Goal: Task Accomplishment & Management: Use online tool/utility

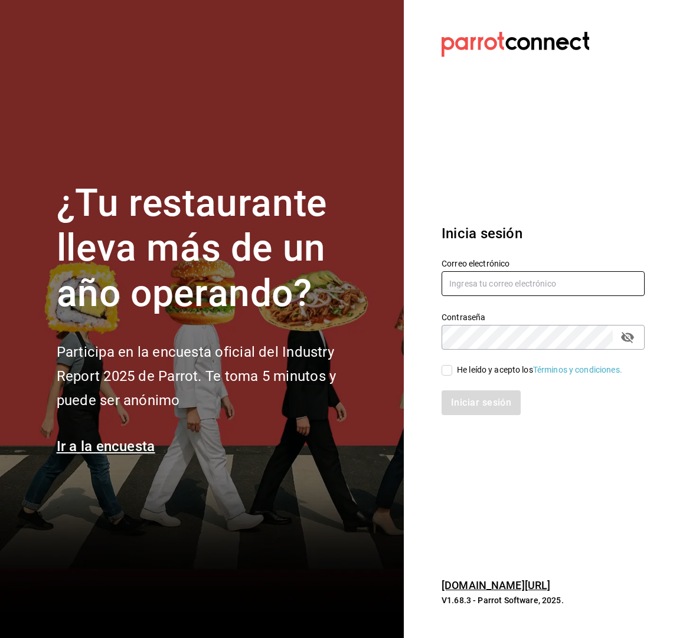
click at [481, 287] on input "text" at bounding box center [542, 283] width 203 height 25
type input "[EMAIL_ADDRESS][DOMAIN_NAME]"
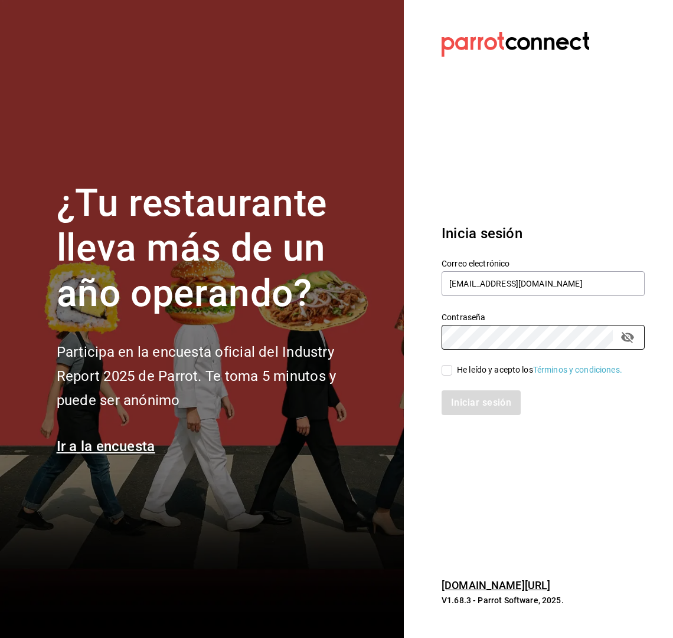
click at [448, 370] on input "He leído y acepto los Términos y condiciones." at bounding box center [446, 370] width 11 height 11
checkbox input "true"
click at [489, 403] on button "Iniciar sesión" at bounding box center [481, 403] width 80 height 25
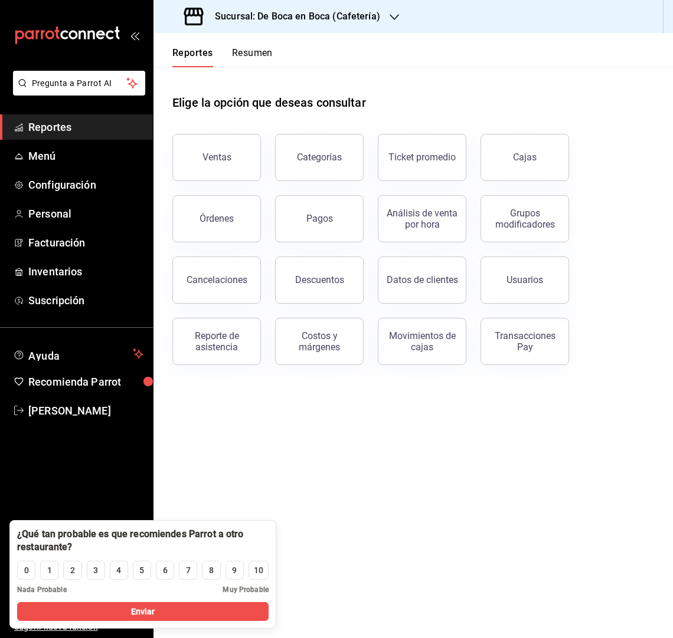
click at [391, 11] on div at bounding box center [393, 17] width 9 height 12
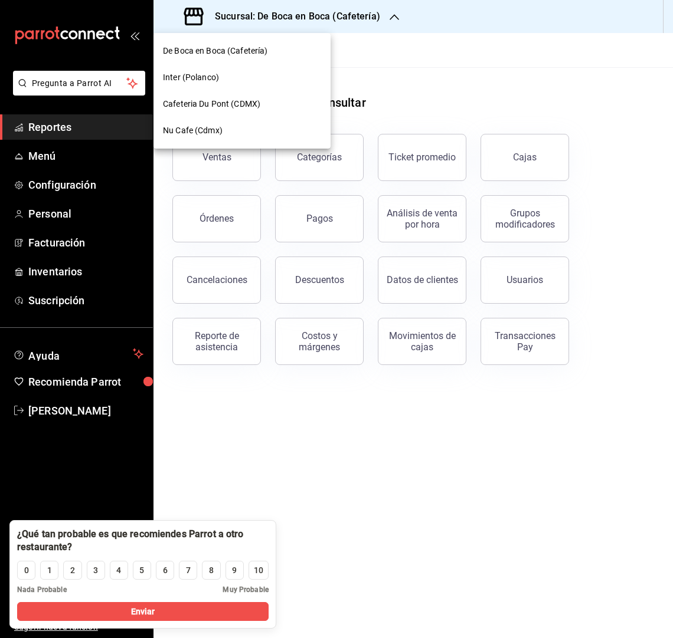
click at [251, 50] on span "De Boca en Boca (Cafetería)" at bounding box center [215, 51] width 105 height 12
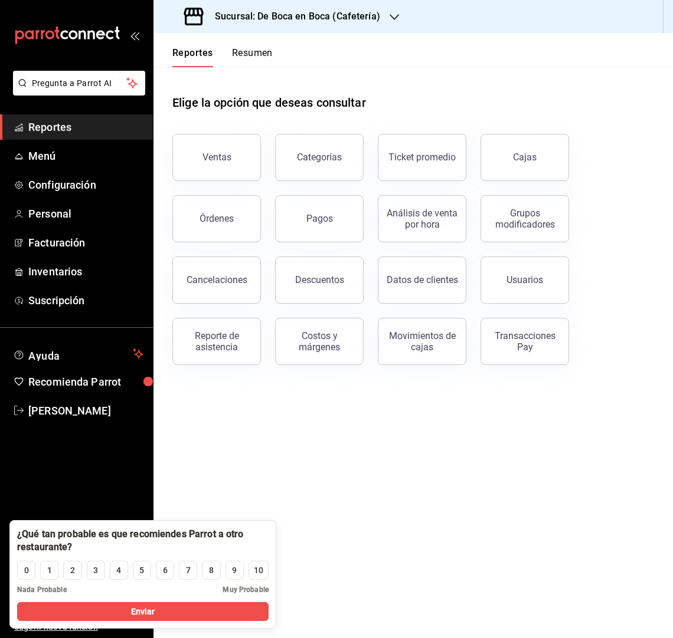
click at [272, 49] on button "Resumen" at bounding box center [252, 57] width 41 height 20
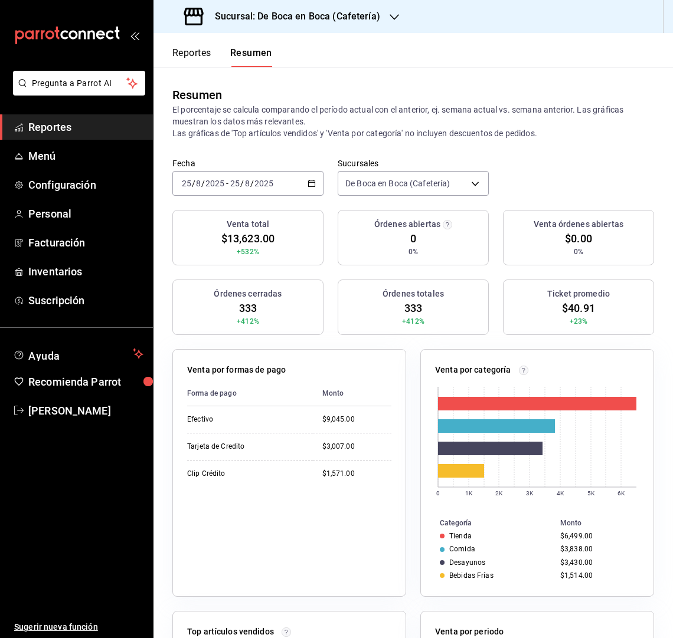
click at [195, 53] on button "Reportes" at bounding box center [191, 57] width 39 height 20
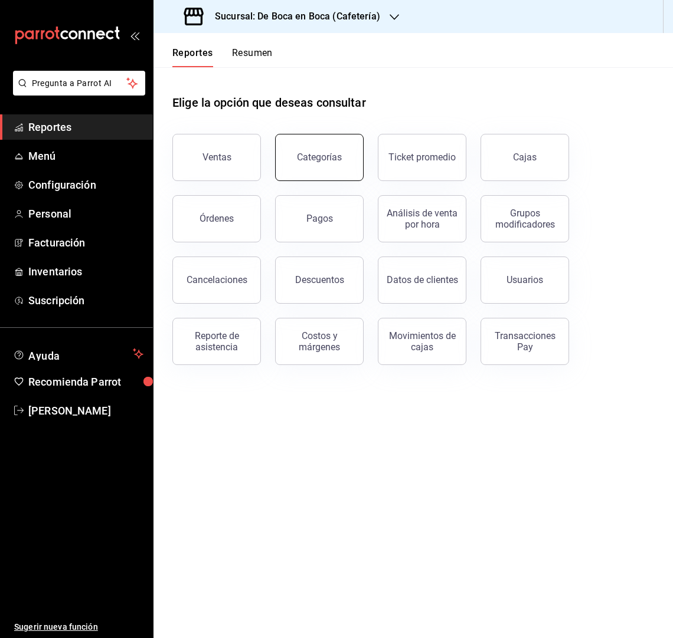
click at [309, 158] on div "Categorías" at bounding box center [319, 157] width 45 height 11
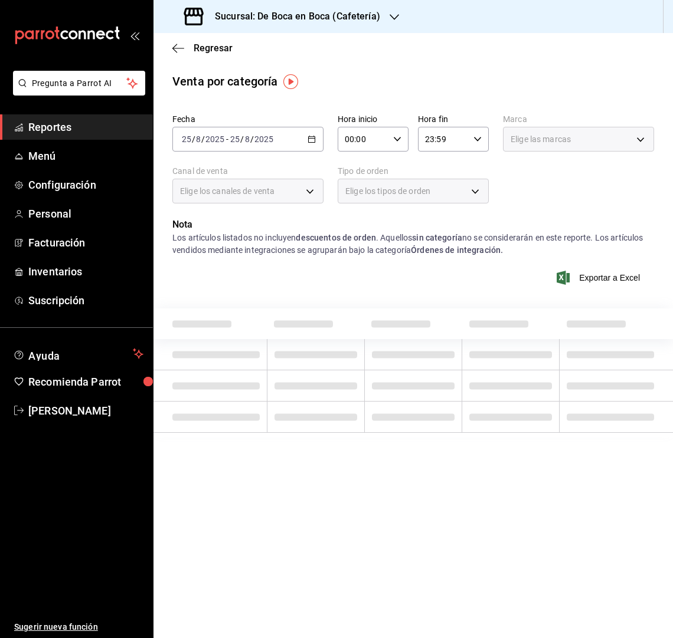
click at [299, 140] on div "[DATE] [DATE] - [DATE] [DATE]" at bounding box center [247, 139] width 151 height 25
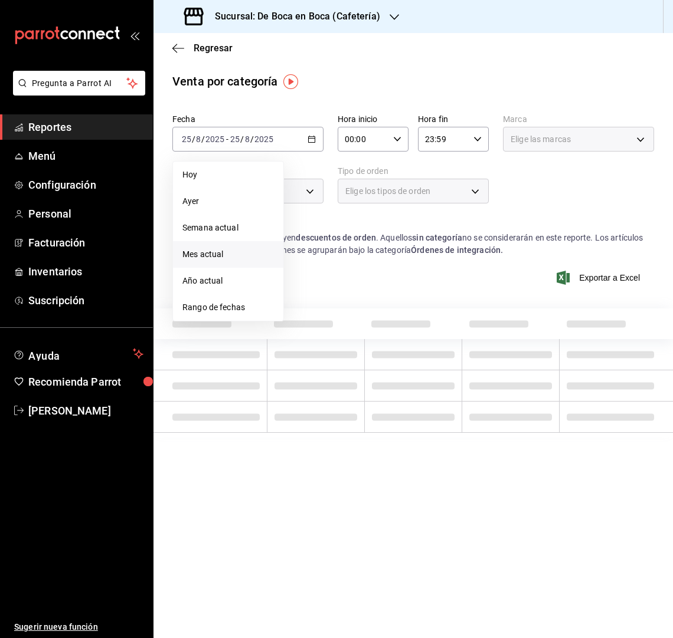
click at [232, 245] on li "Mes actual" at bounding box center [228, 254] width 110 height 27
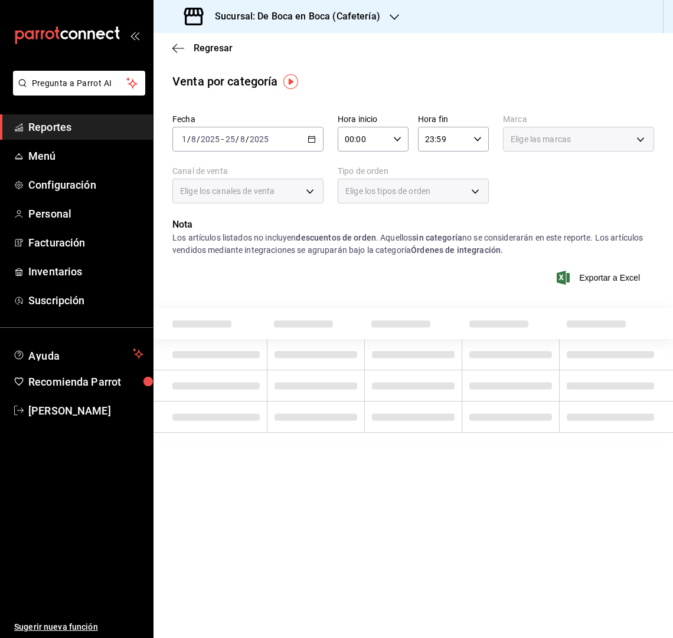
click at [396, 140] on icon "button" at bounding box center [397, 139] width 8 height 8
click at [441, 97] on div at bounding box center [336, 319] width 673 height 638
click at [545, 140] on span "Elige las marcas" at bounding box center [540, 139] width 60 height 12
click at [290, 83] on img "button" at bounding box center [290, 81] width 15 height 15
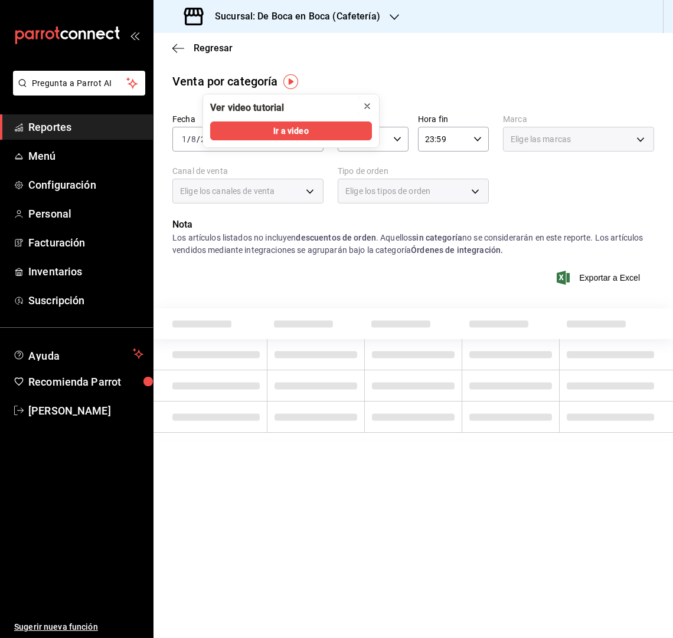
click at [366, 103] on icon "close" at bounding box center [366, 105] width 9 height 9
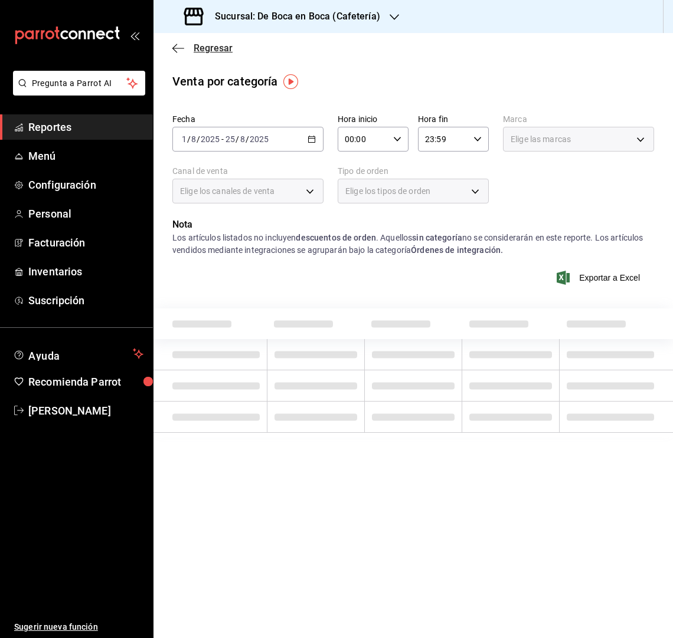
click at [178, 53] on icon "button" at bounding box center [178, 48] width 12 height 11
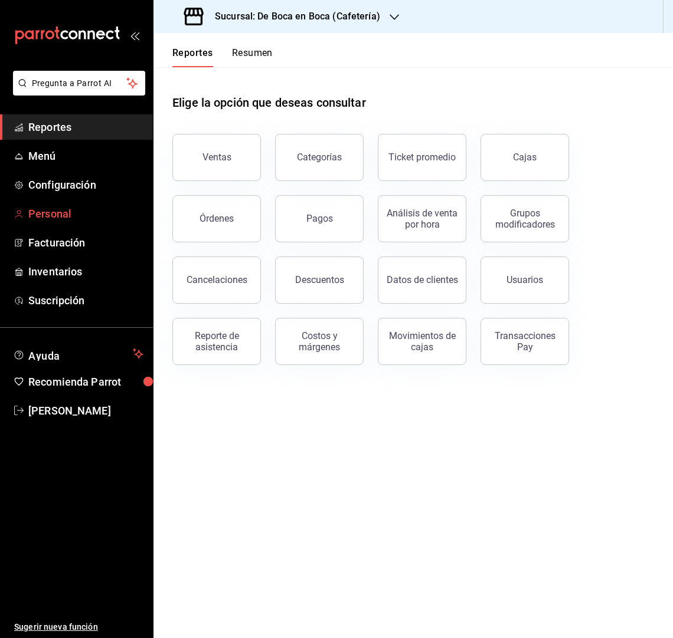
click at [56, 208] on span "Personal" at bounding box center [85, 214] width 115 height 16
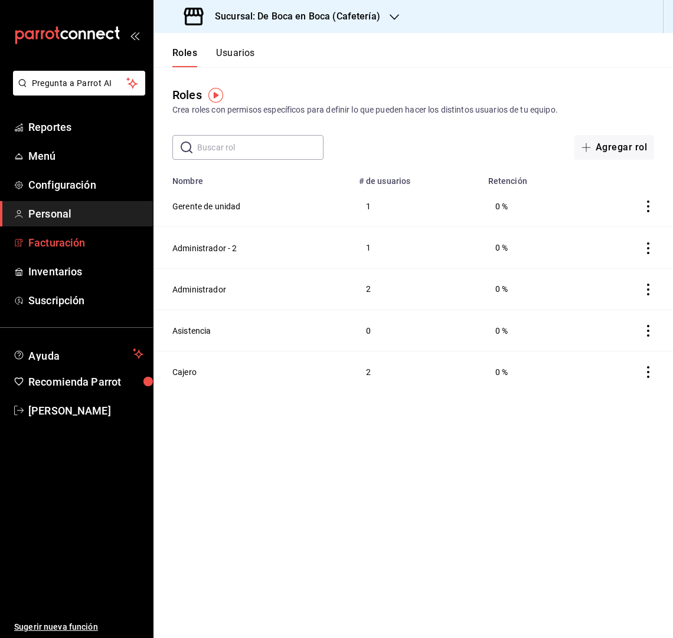
click at [67, 248] on span "Facturación" at bounding box center [85, 243] width 115 height 16
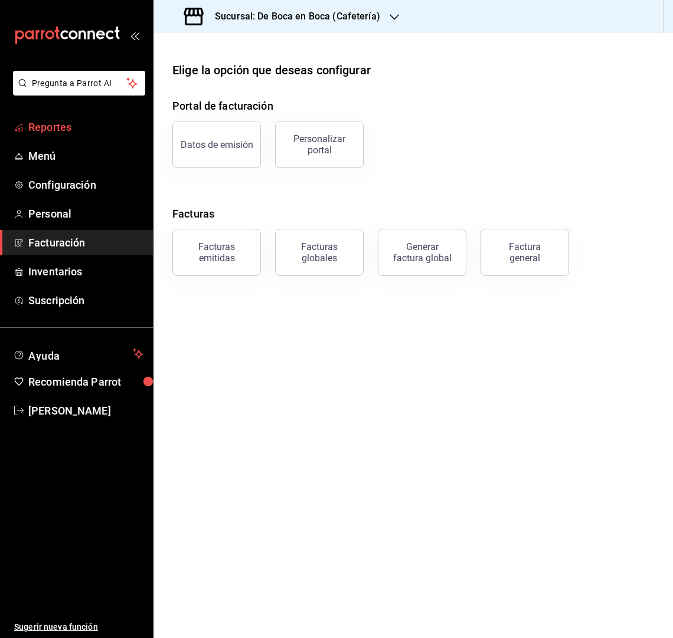
click at [58, 122] on span "Reportes" at bounding box center [85, 127] width 115 height 16
